Goal: Task Accomplishment & Management: Complete application form

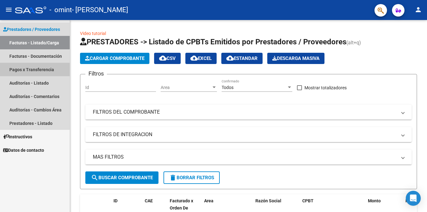
click at [35, 71] on link "Pagos x Transferencia" at bounding box center [35, 69] width 70 height 13
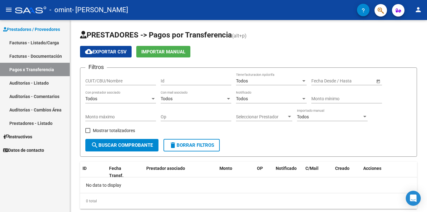
click at [28, 56] on link "Facturas - Documentación" at bounding box center [35, 55] width 70 height 13
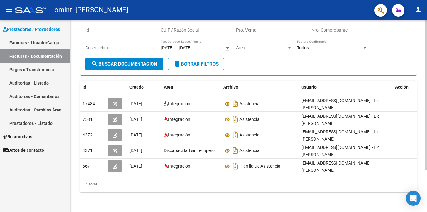
scroll to position [54, 0]
click at [426, 119] on div at bounding box center [426, 137] width 2 height 150
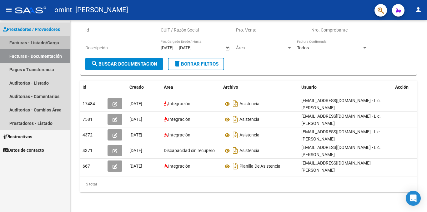
click at [40, 43] on link "Facturas - Listado/Carga" at bounding box center [35, 42] width 70 height 13
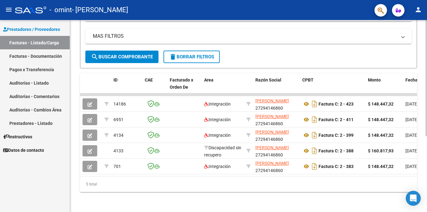
scroll to position [126, 0]
click at [426, 139] on div at bounding box center [426, 154] width 2 height 116
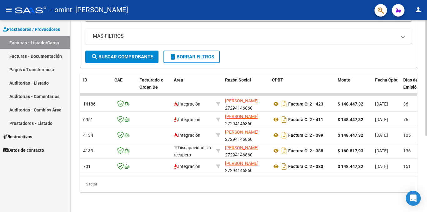
scroll to position [0, 0]
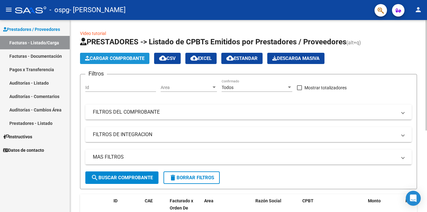
click at [120, 58] on span "Cargar Comprobante" at bounding box center [114, 59] width 59 height 6
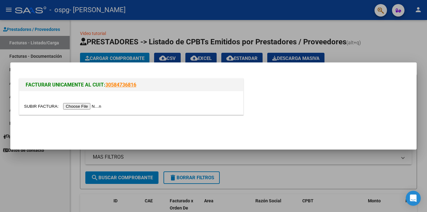
click at [95, 106] on input "file" at bounding box center [63, 106] width 79 height 7
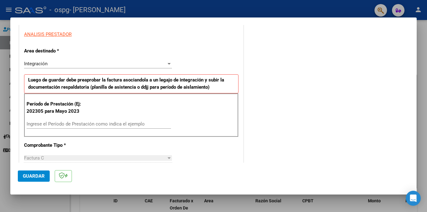
scroll to position [116, 0]
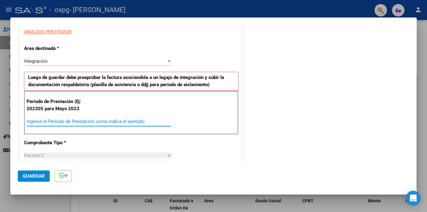
click at [62, 120] on input "Ingrese el Período de Prestación como indica el ejemplo" at bounding box center [99, 122] width 144 height 6
type input "202507"
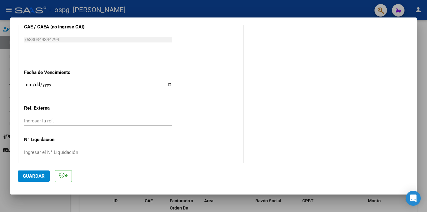
scroll to position [400, 0]
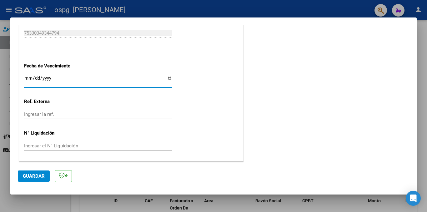
click at [27, 77] on input "Ingresar la fecha" at bounding box center [98, 81] width 148 height 10
type input "[DATE]"
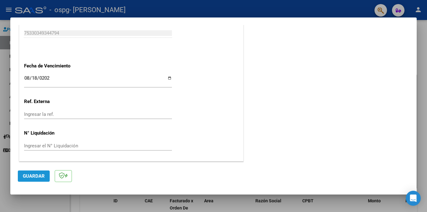
click at [33, 180] on button "Guardar" at bounding box center [34, 176] width 32 height 11
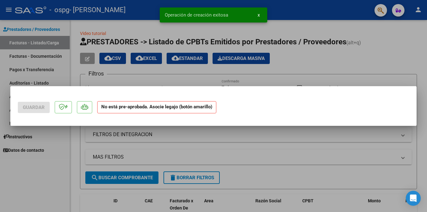
scroll to position [0, 0]
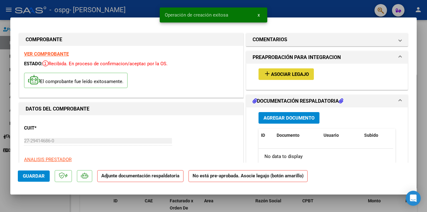
click at [287, 74] on span "Asociar Legajo" at bounding box center [290, 75] width 38 height 6
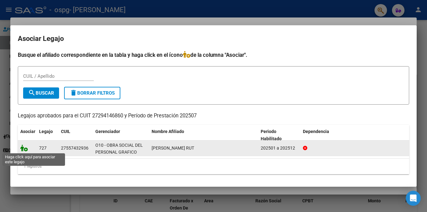
click at [24, 149] on icon at bounding box center [23, 148] width 7 height 7
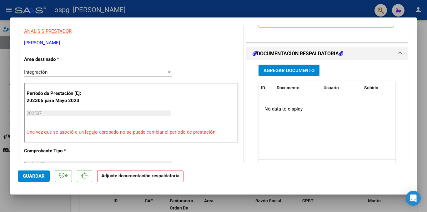
scroll to position [134, 0]
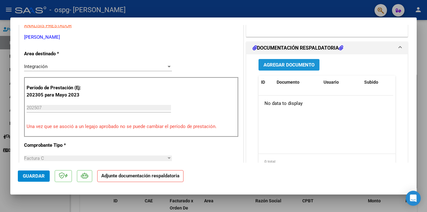
click at [295, 68] on span "Agregar Documento" at bounding box center [288, 65] width 51 height 6
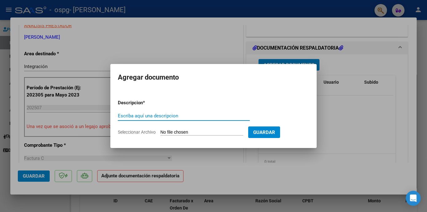
click at [136, 114] on input "Escriba aquí una descripcion" at bounding box center [184, 116] width 132 height 6
type input "a"
type input "Asistencia JULIO"
click at [146, 132] on span "Seleccionar Archivo" at bounding box center [137, 132] width 38 height 5
click at [160, 132] on input "Seleccionar Archivo" at bounding box center [201, 133] width 83 height 6
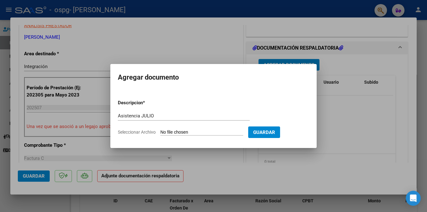
type input "C:\fakepath\14- Asistencia JULIO.pdf"
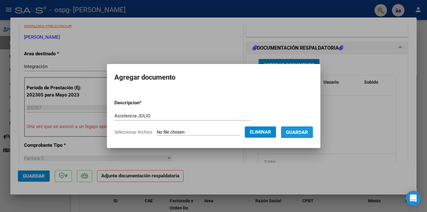
click at [305, 131] on span "Guardar" at bounding box center [297, 133] width 22 height 6
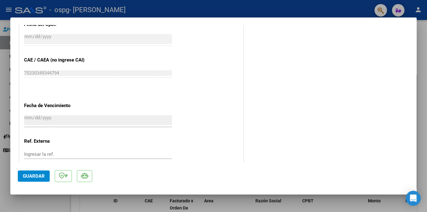
scroll to position [421, 0]
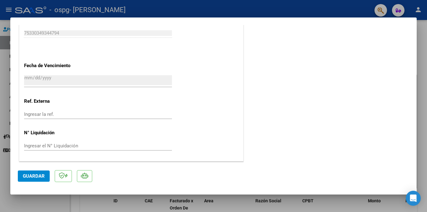
click at [29, 177] on span "Guardar" at bounding box center [34, 176] width 22 height 6
click at [301, 10] on div at bounding box center [213, 106] width 427 height 212
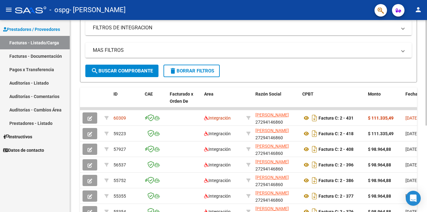
scroll to position [112, 0]
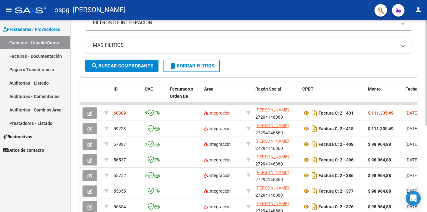
click at [426, 116] on div at bounding box center [426, 136] width 2 height 106
